Goal: Transaction & Acquisition: Book appointment/travel/reservation

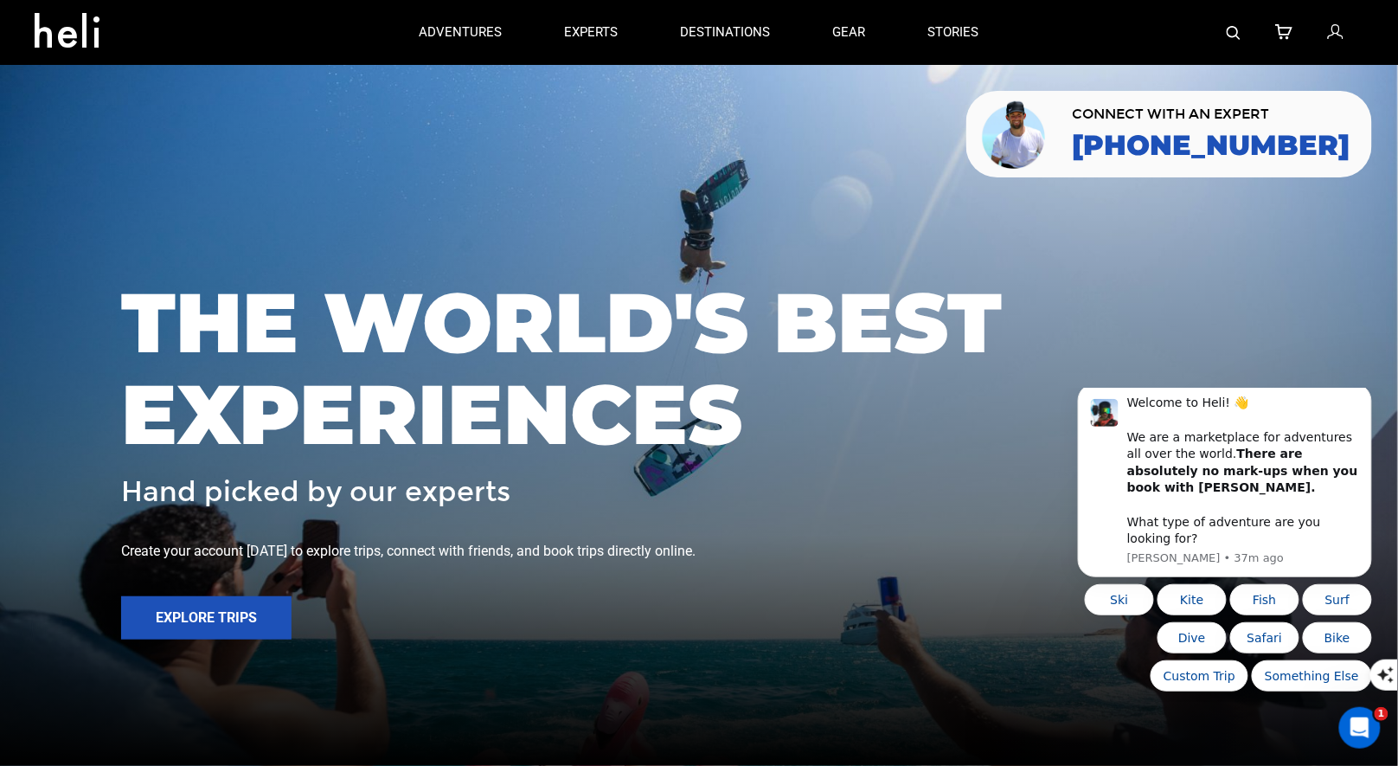
click at [1233, 36] on img at bounding box center [1234, 33] width 14 height 14
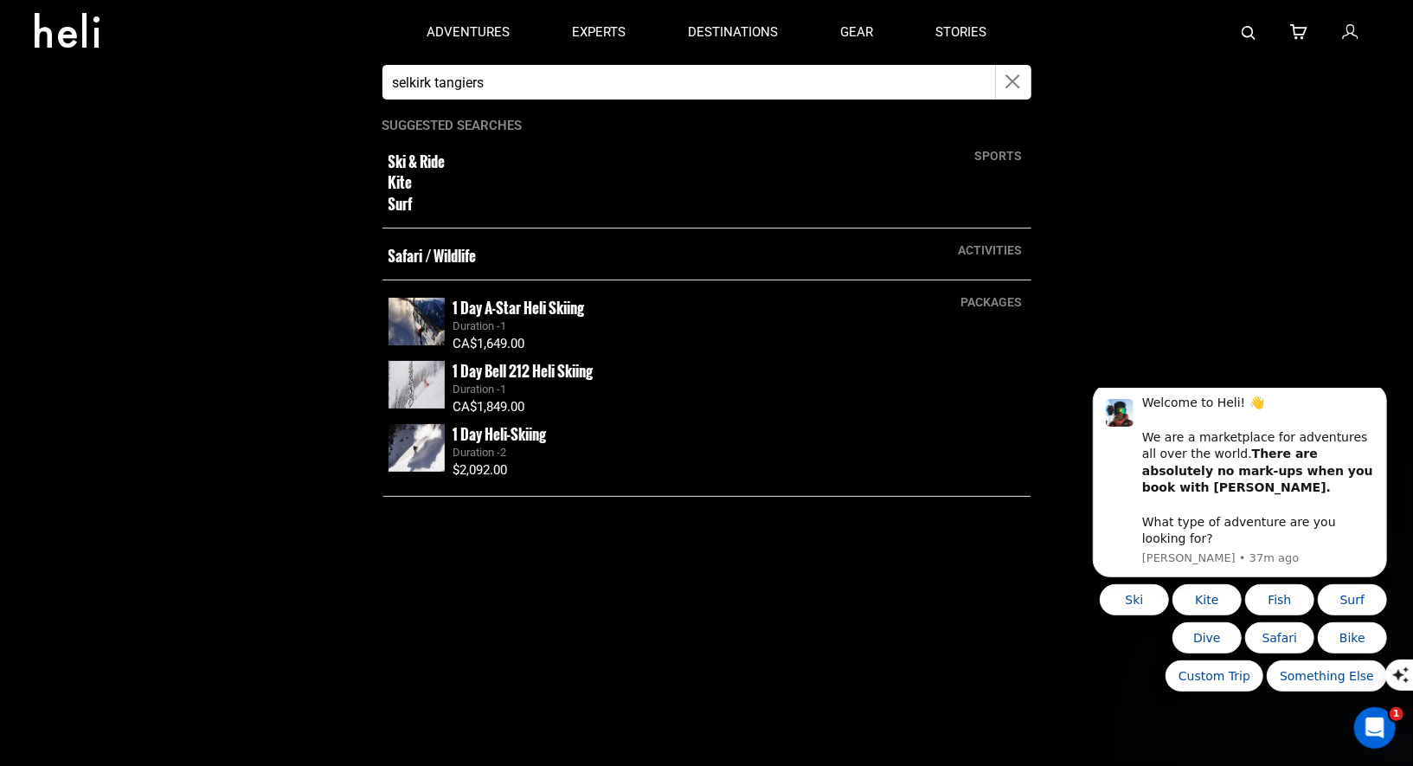
type input "selkirk tangiers"
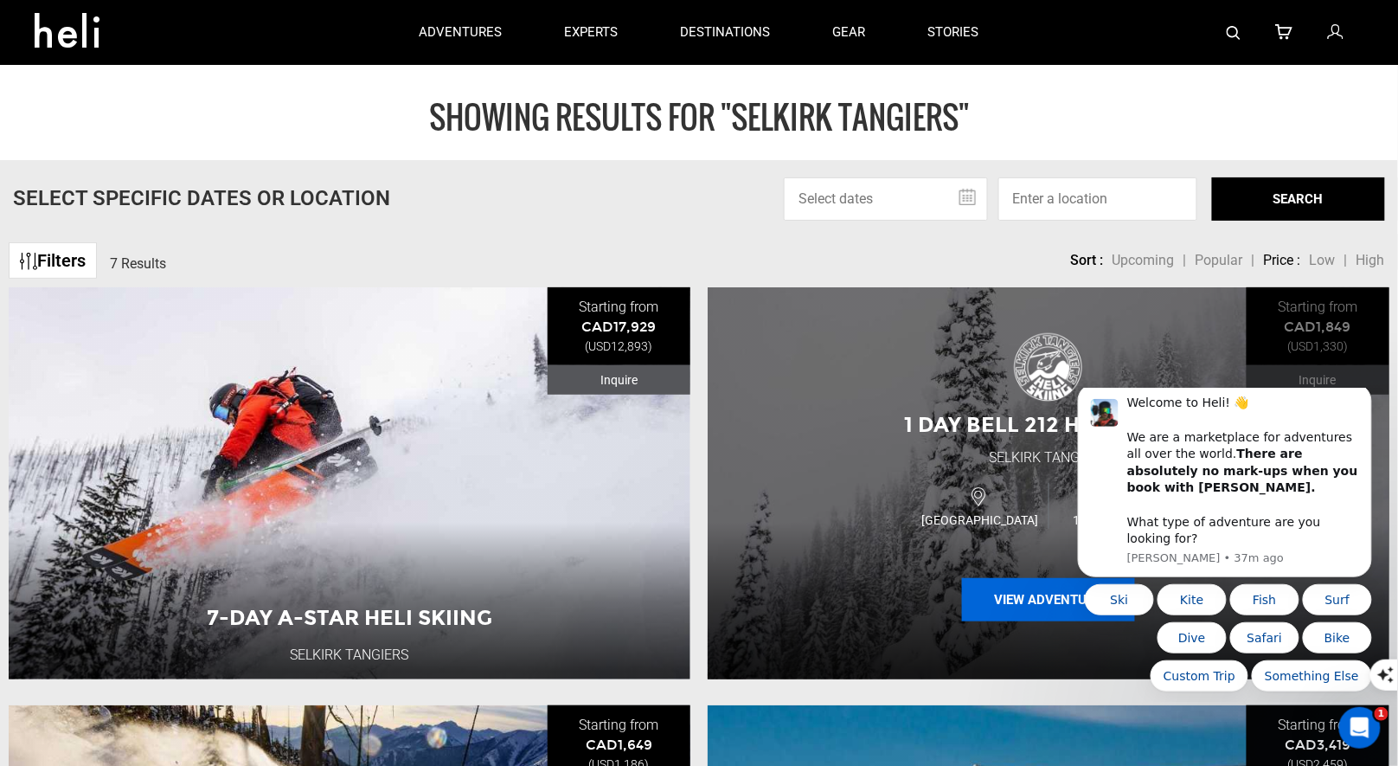
click at [1002, 602] on button "View Adventure" at bounding box center [1048, 599] width 173 height 43
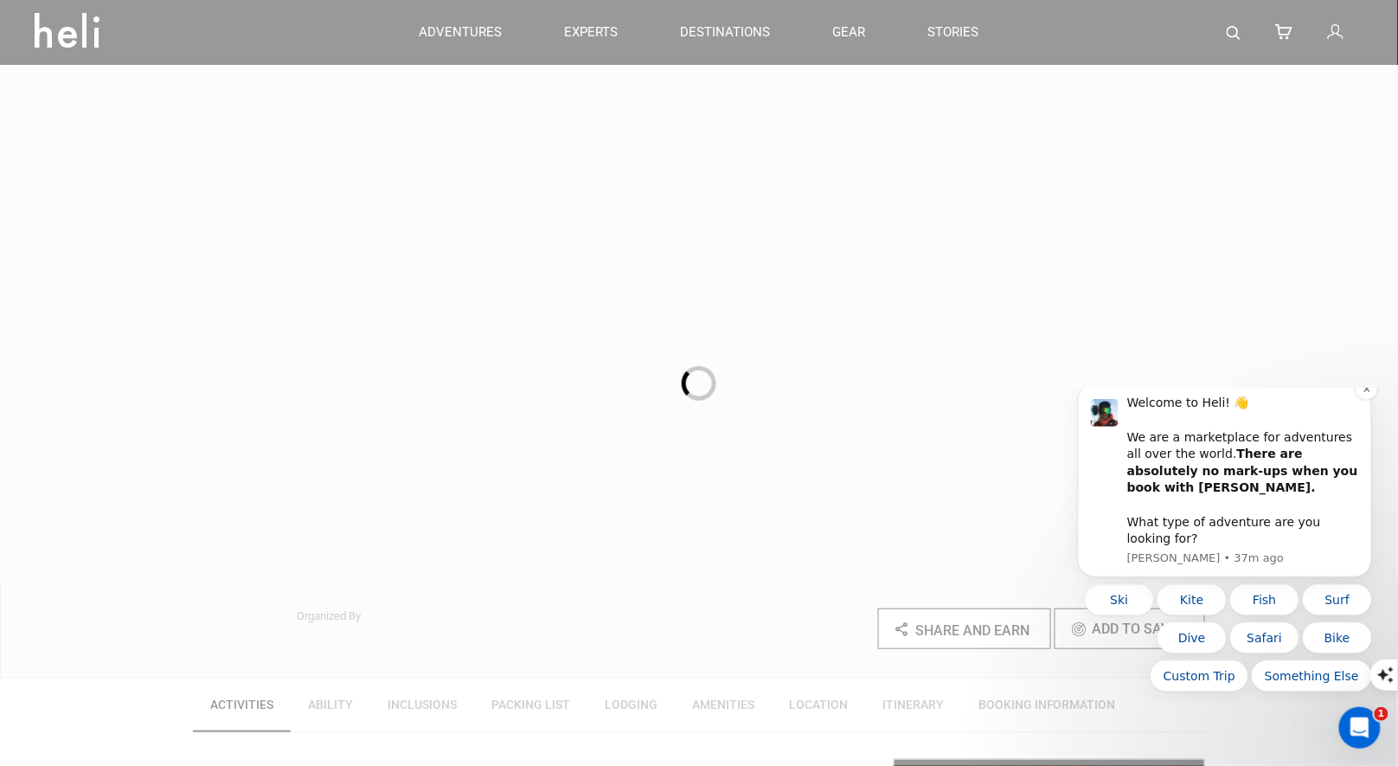
click at [1362, 418] on div "Welcome to Heli! 👋 We are a marketplace for adventures all over the world. Ther…" at bounding box center [1224, 479] width 294 height 194
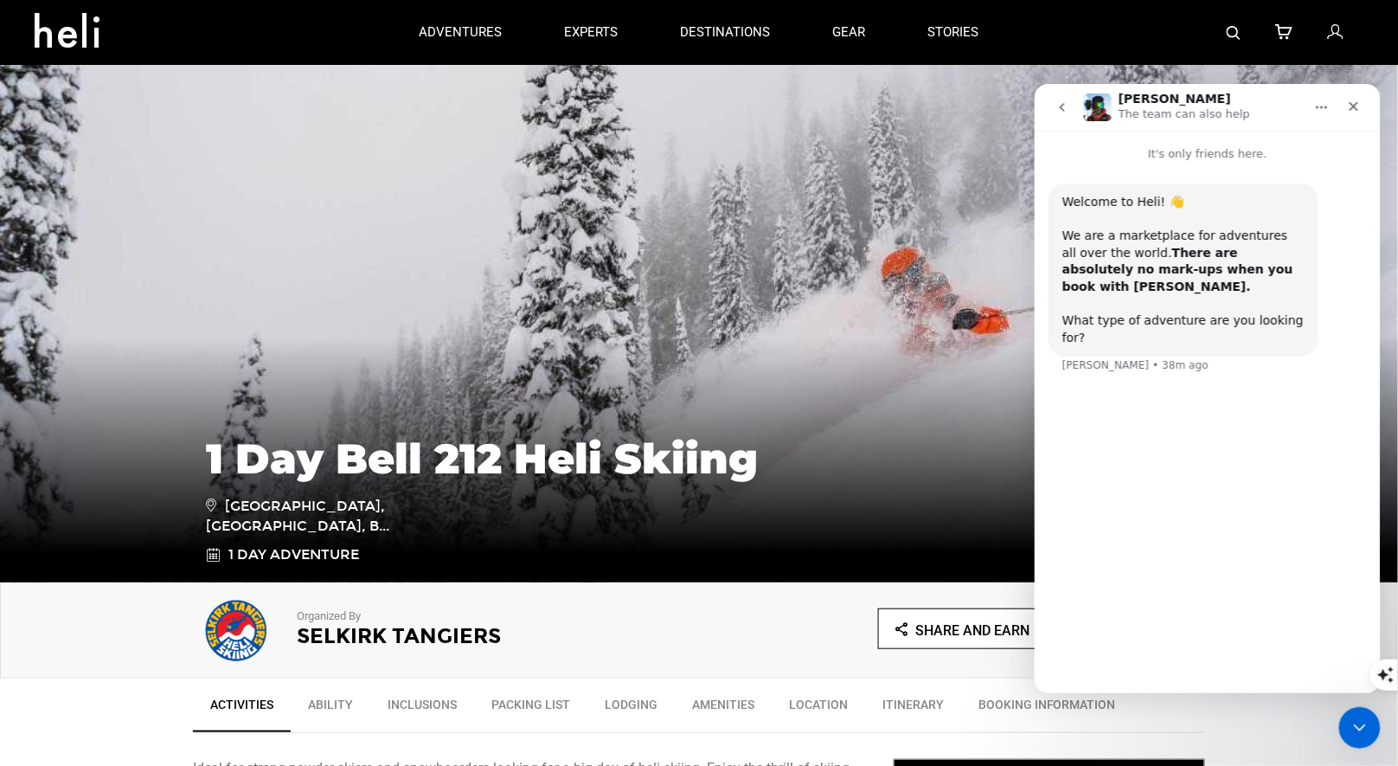
click at [1241, 37] on img at bounding box center [1234, 33] width 14 height 14
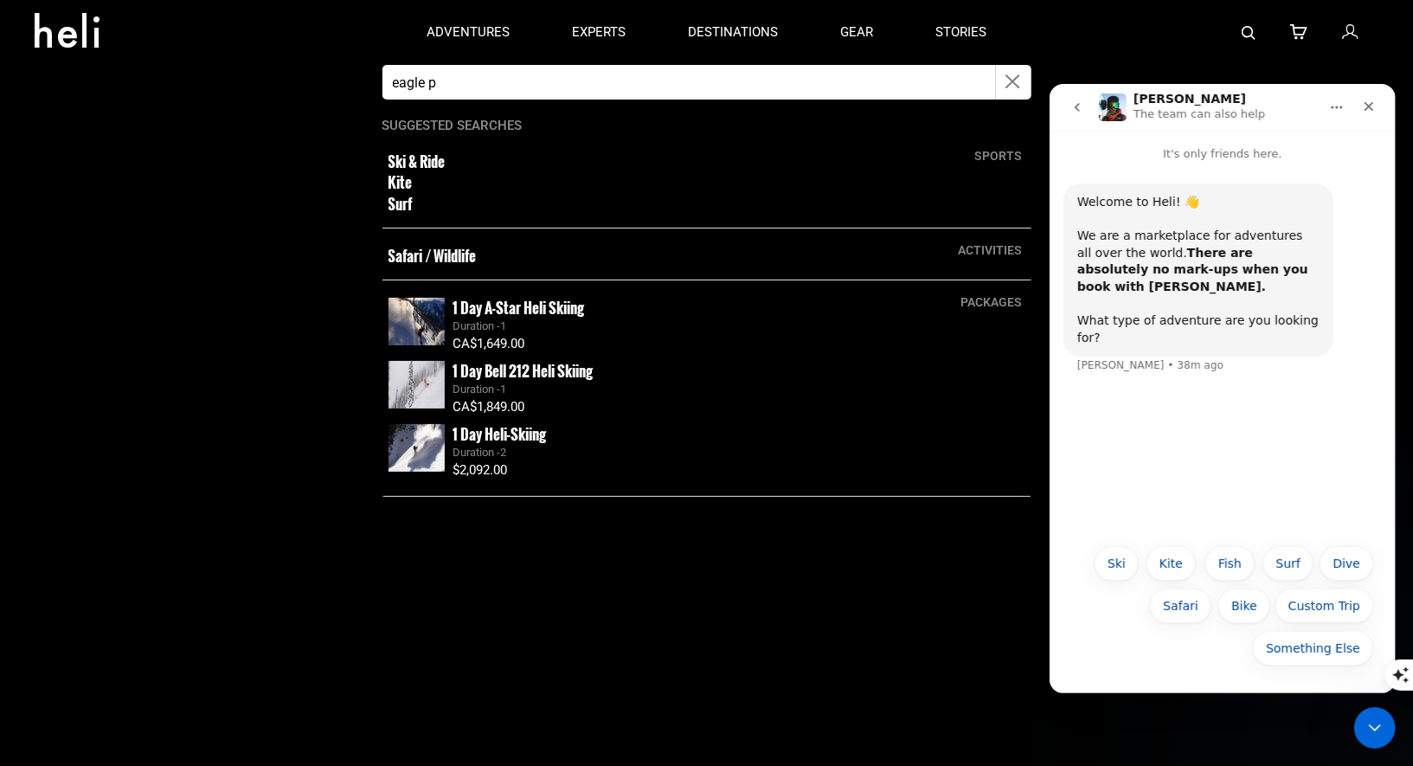
type input "eagle pass heli"
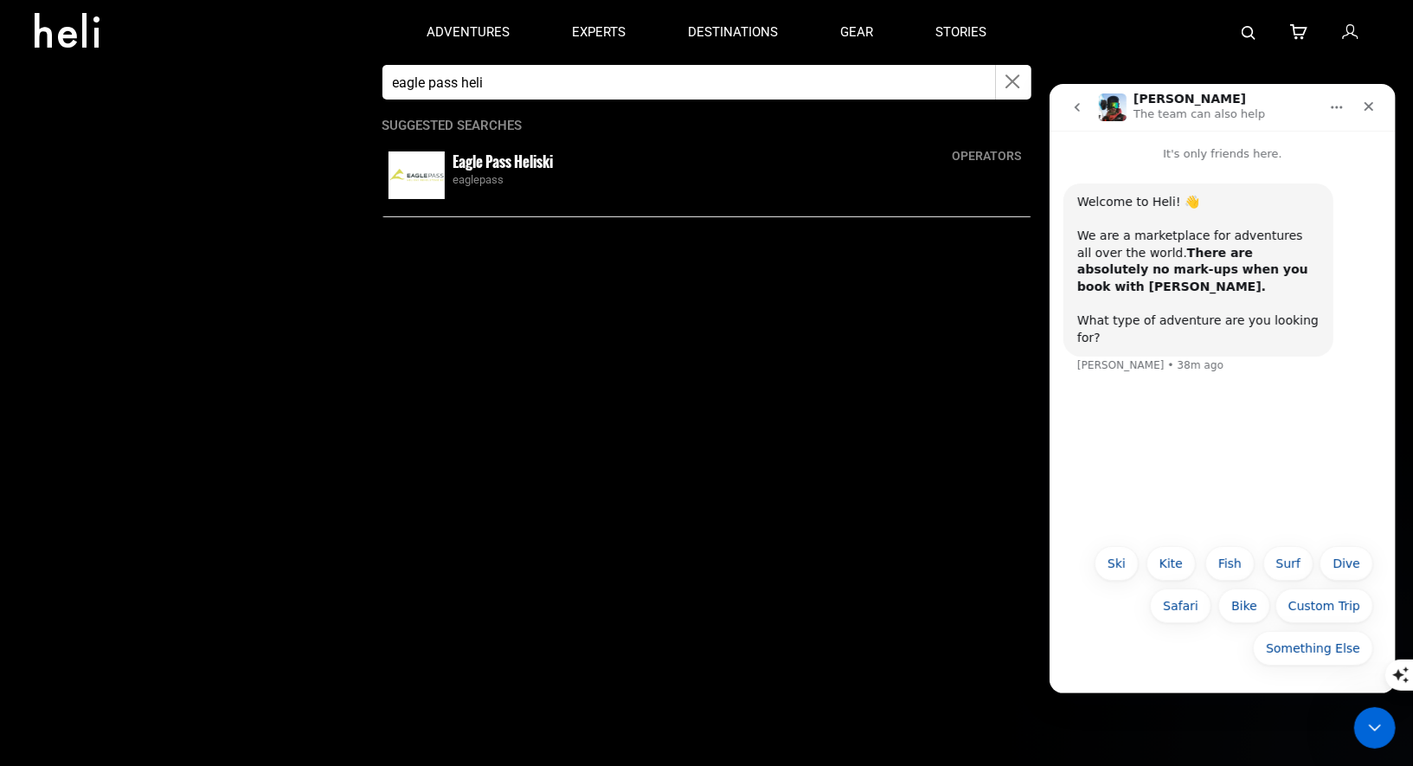
click at [473, 171] on small "Eagle Pass Heliski" at bounding box center [503, 162] width 100 height 22
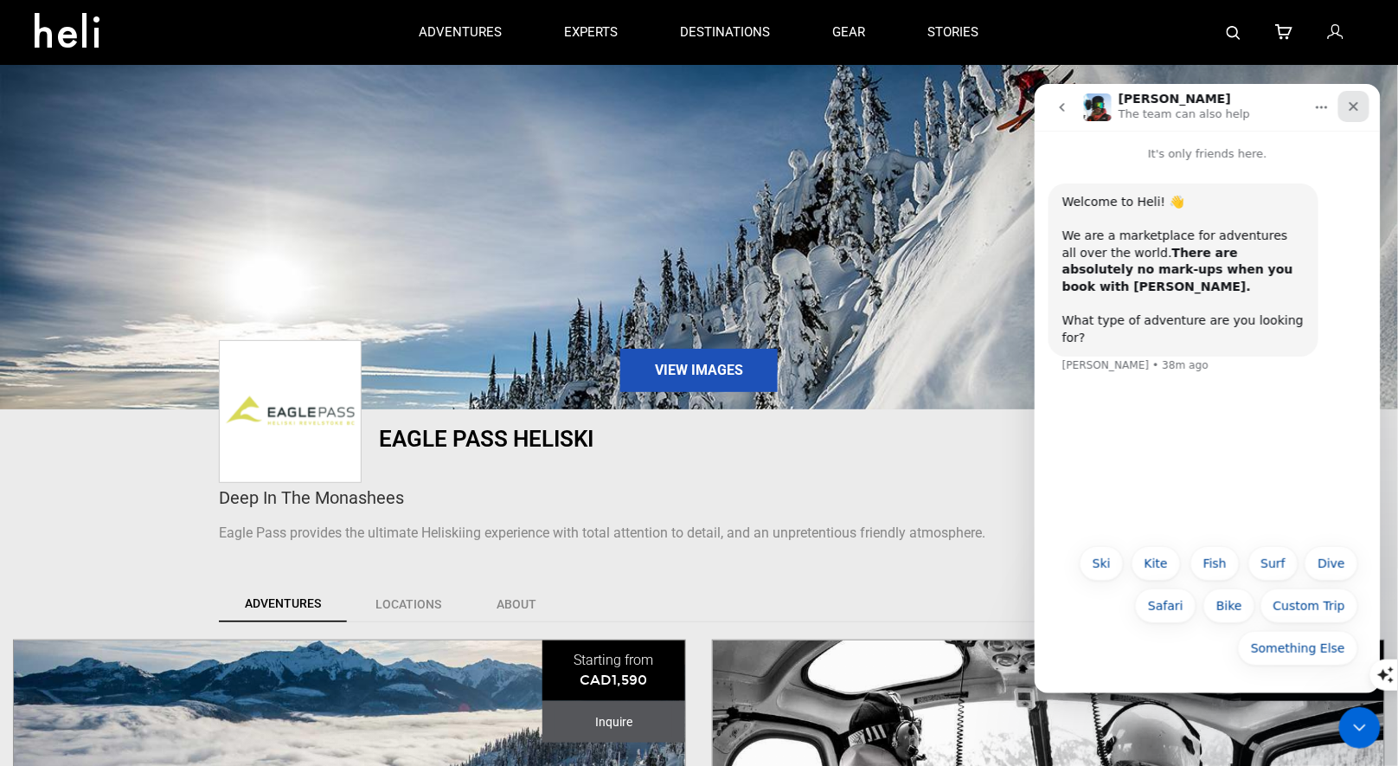
click at [1358, 99] on icon "Close" at bounding box center [1353, 106] width 14 height 14
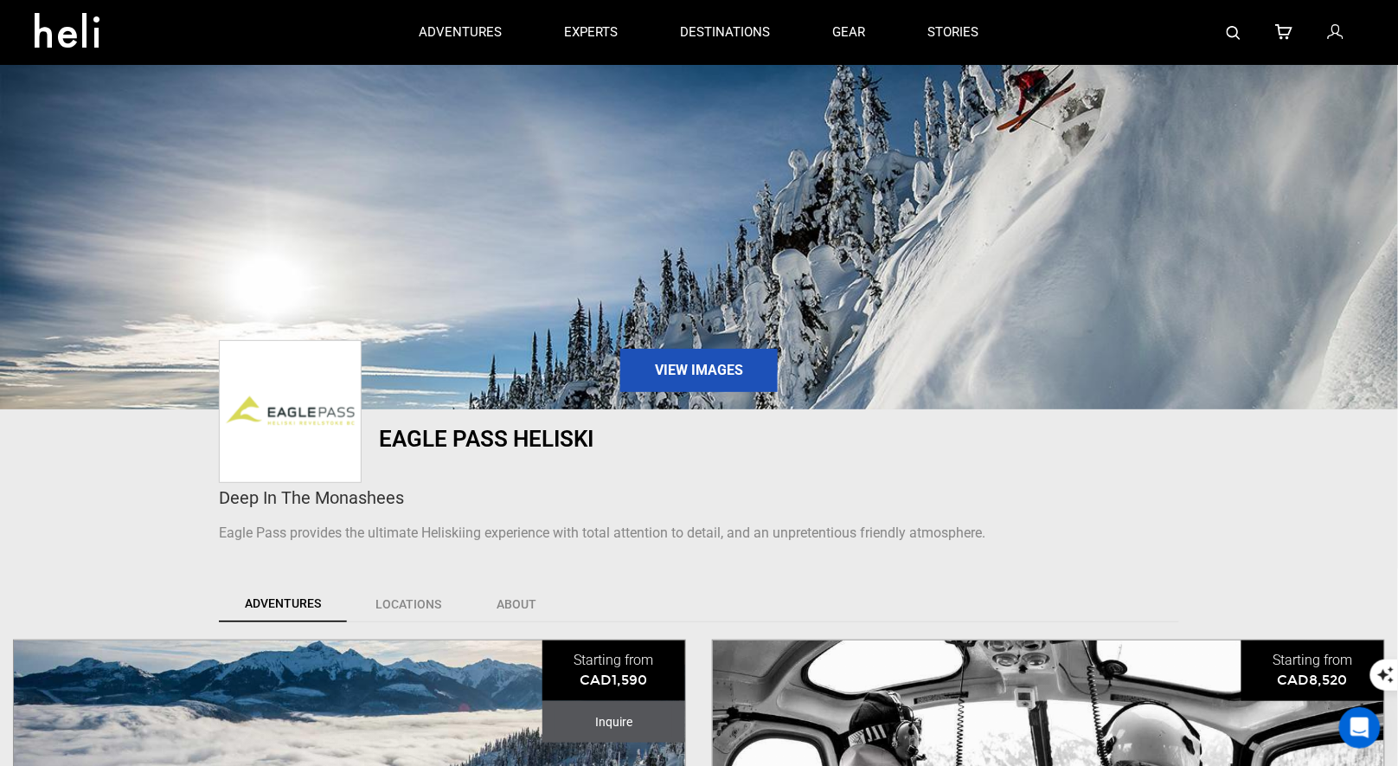
scroll to position [611, 0]
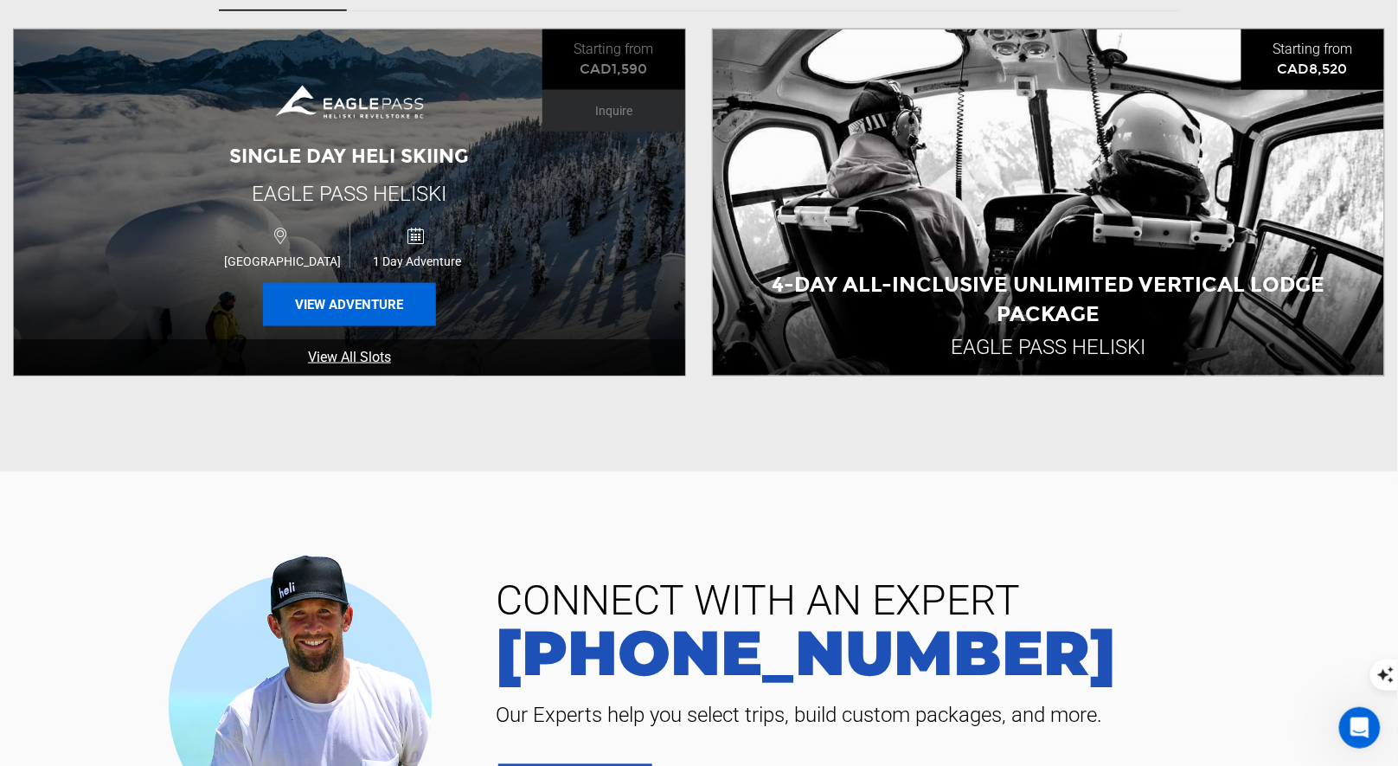
click at [353, 296] on button "View Adventure" at bounding box center [349, 304] width 173 height 43
